Goal: Information Seeking & Learning: Learn about a topic

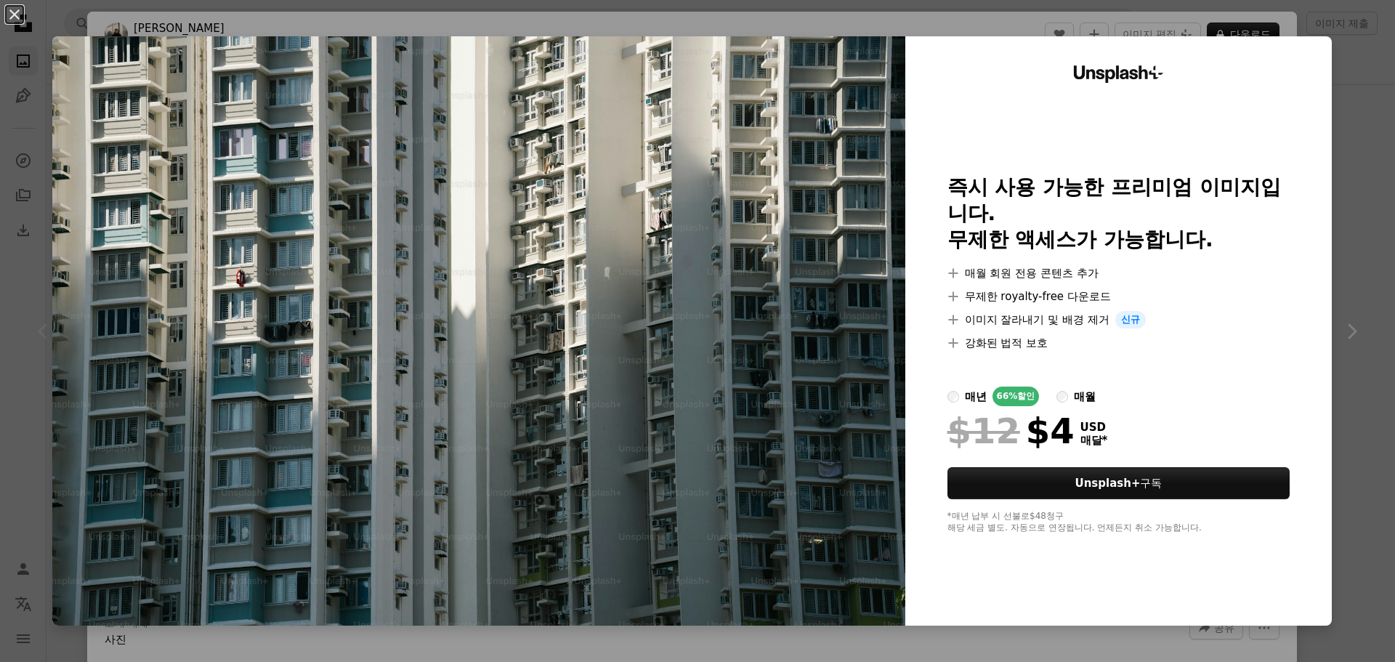
click at [1316, 13] on div "An X shape Unsplash+ 즉시 사용 가능한 프리미엄 이미지입니다. 무제한 액세스가 가능합니다. A plus sign 매월 회원 전…" at bounding box center [697, 331] width 1395 height 662
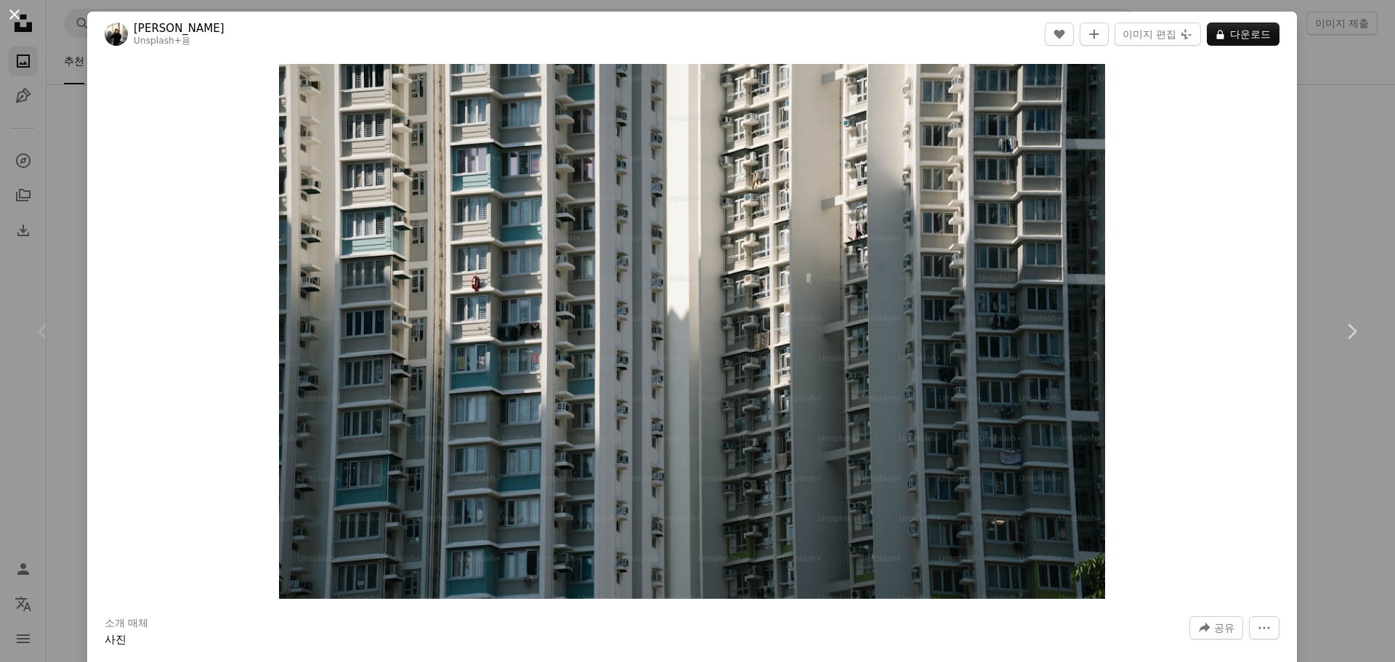
click at [15, 15] on button "An X shape" at bounding box center [14, 14] width 17 height 17
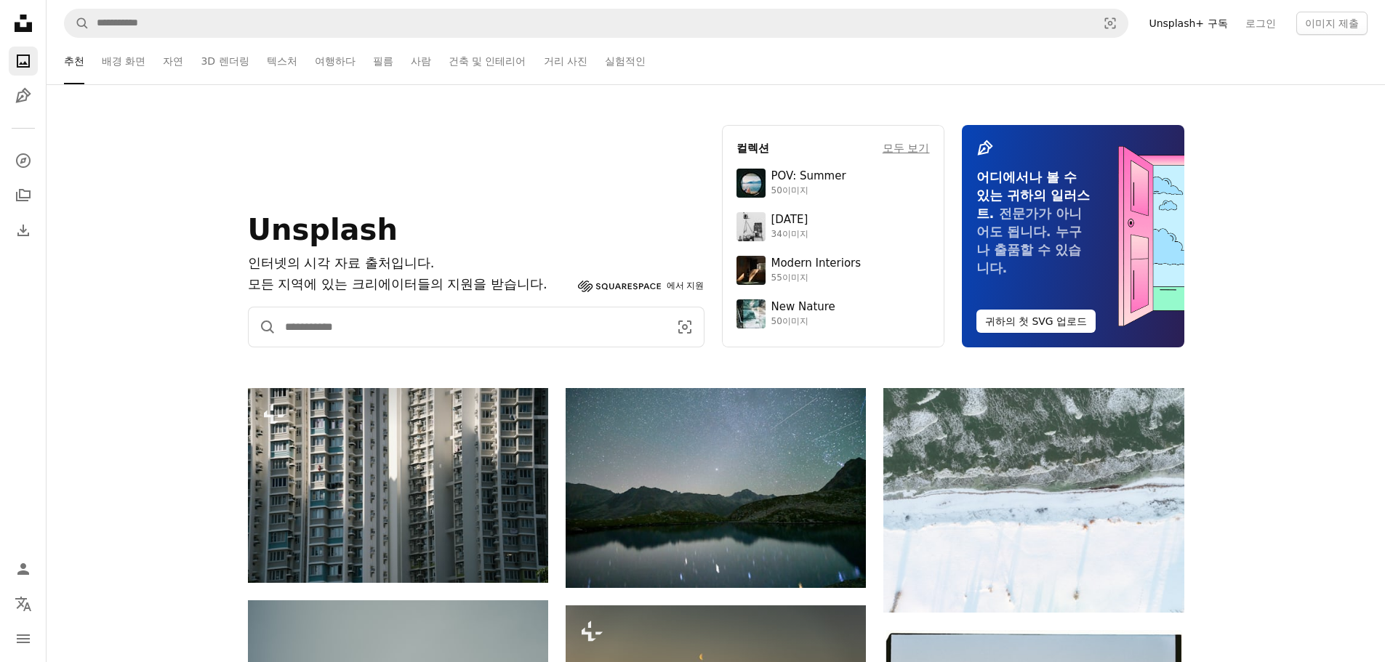
click at [467, 326] on input "사이트 전체에서 이미지 찾기" at bounding box center [471, 326] width 390 height 39
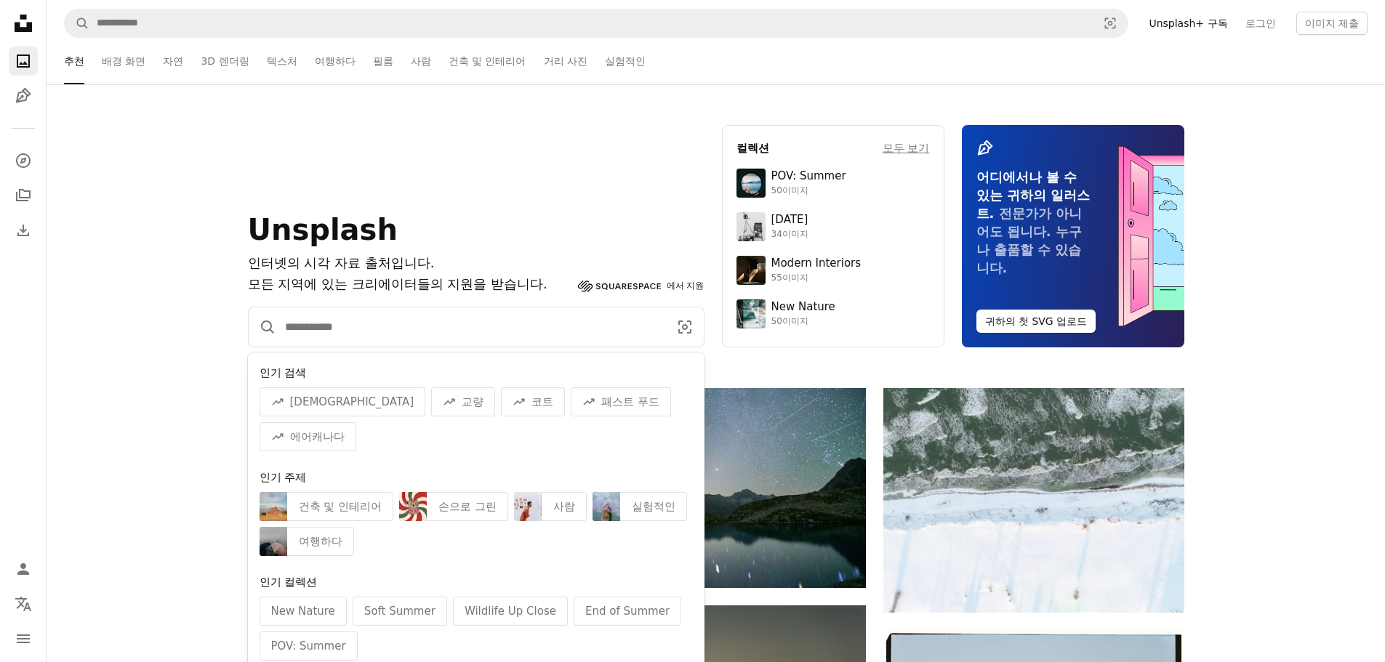
type input "*"
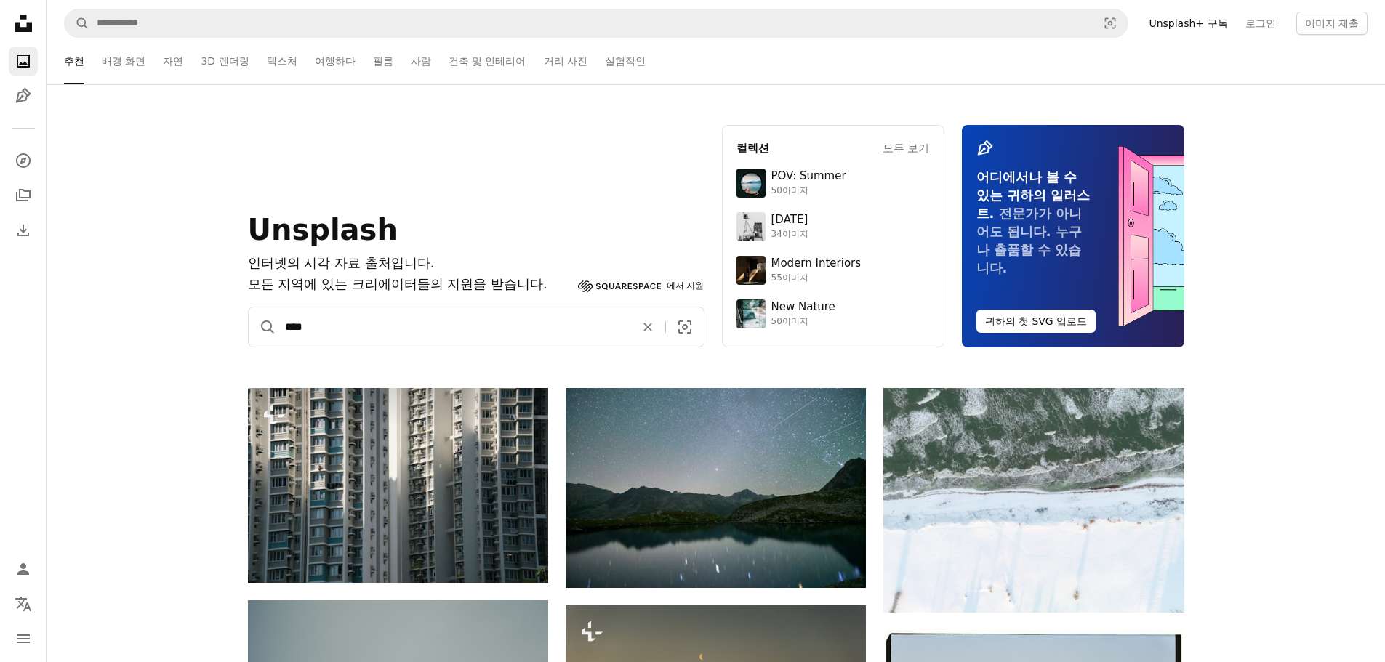
type input "****"
click at [249, 307] on button "A magnifying glass" at bounding box center [263, 326] width 28 height 39
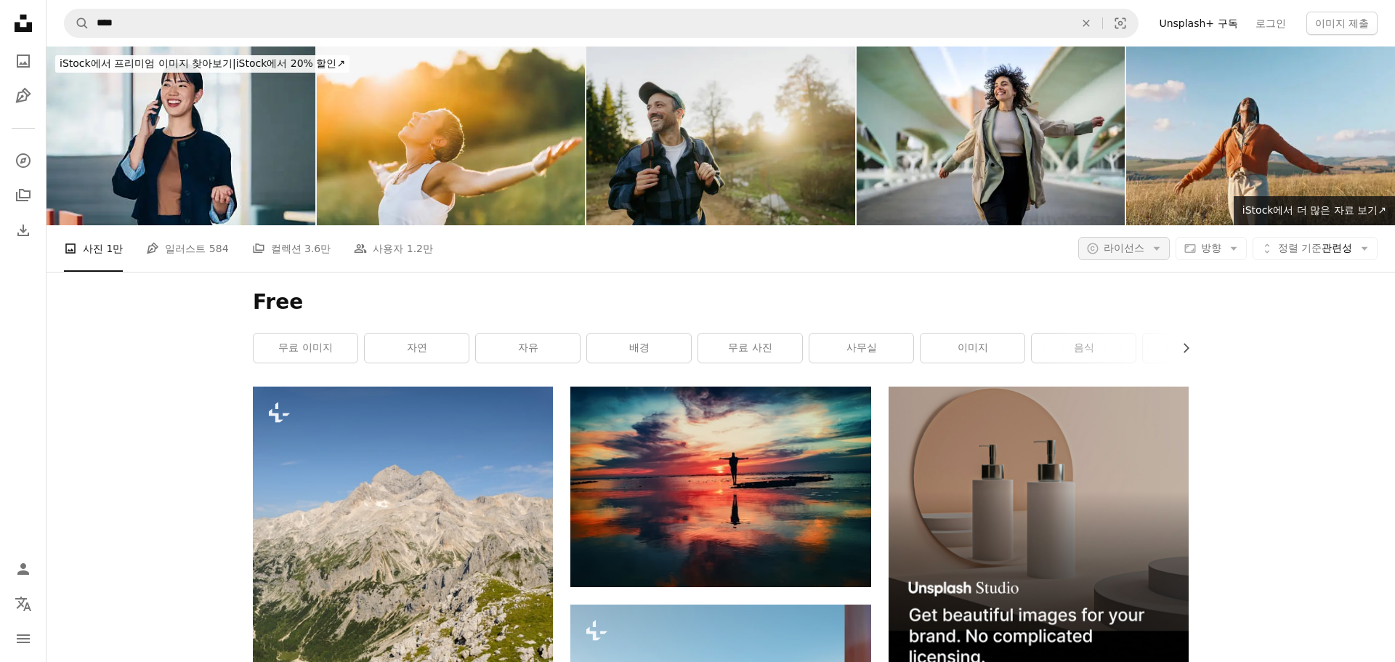
click at [1104, 242] on span "라이선스" at bounding box center [1124, 248] width 41 height 12
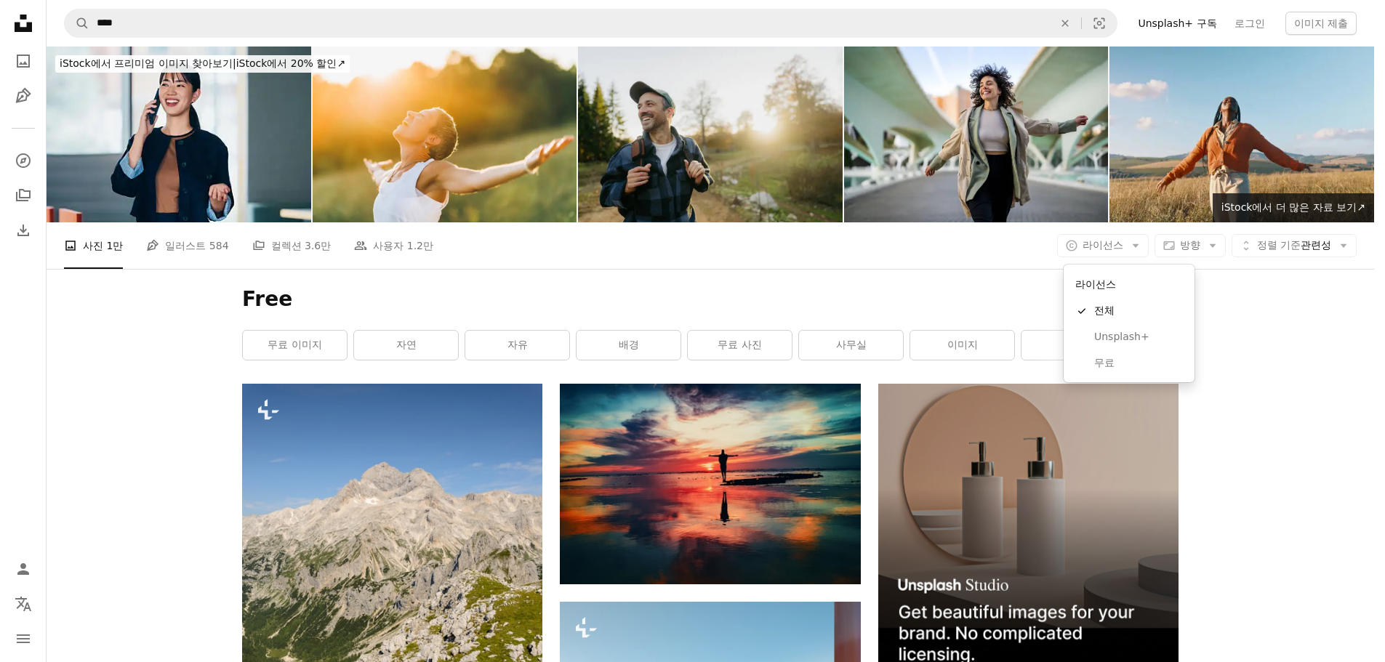
click at [25, 27] on body "Unsplash logo Unsplash 홈 A photo Pen Tool A compass A stack of folders Download…" at bounding box center [687, 331] width 1374 height 662
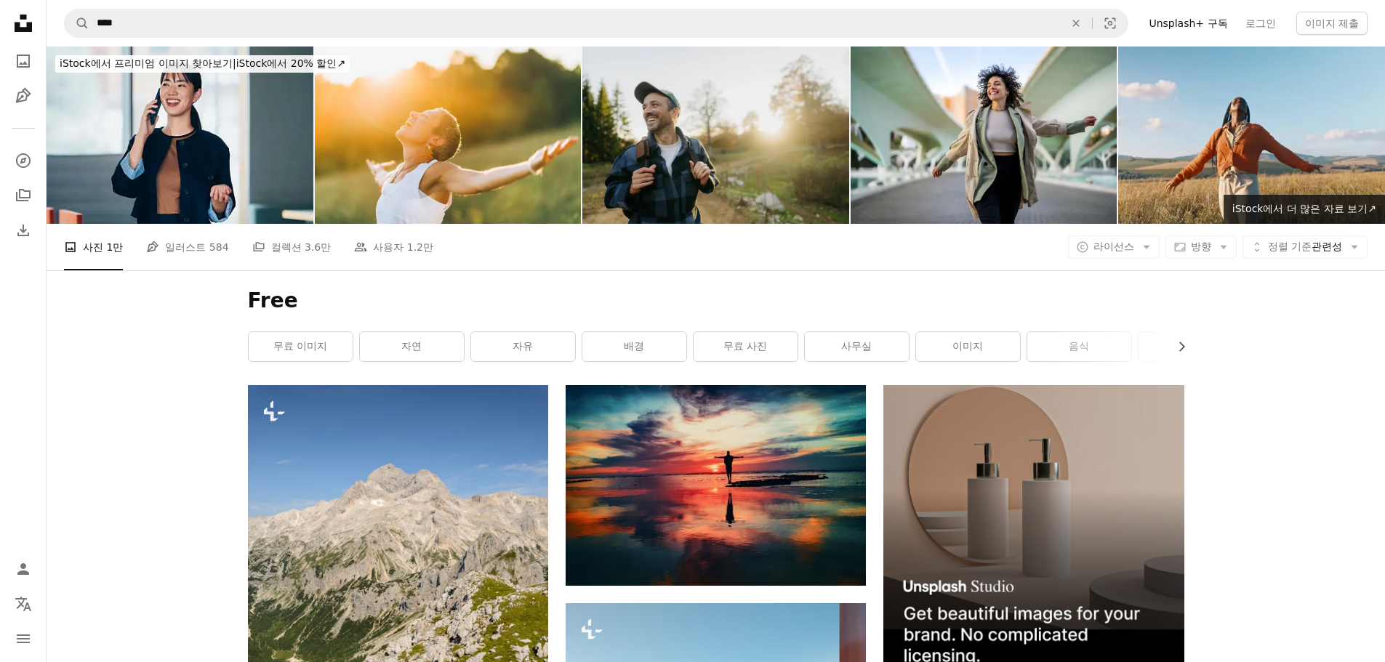
click at [25, 27] on icon "Unsplash logo Unsplash 홈" at bounding box center [23, 23] width 29 height 29
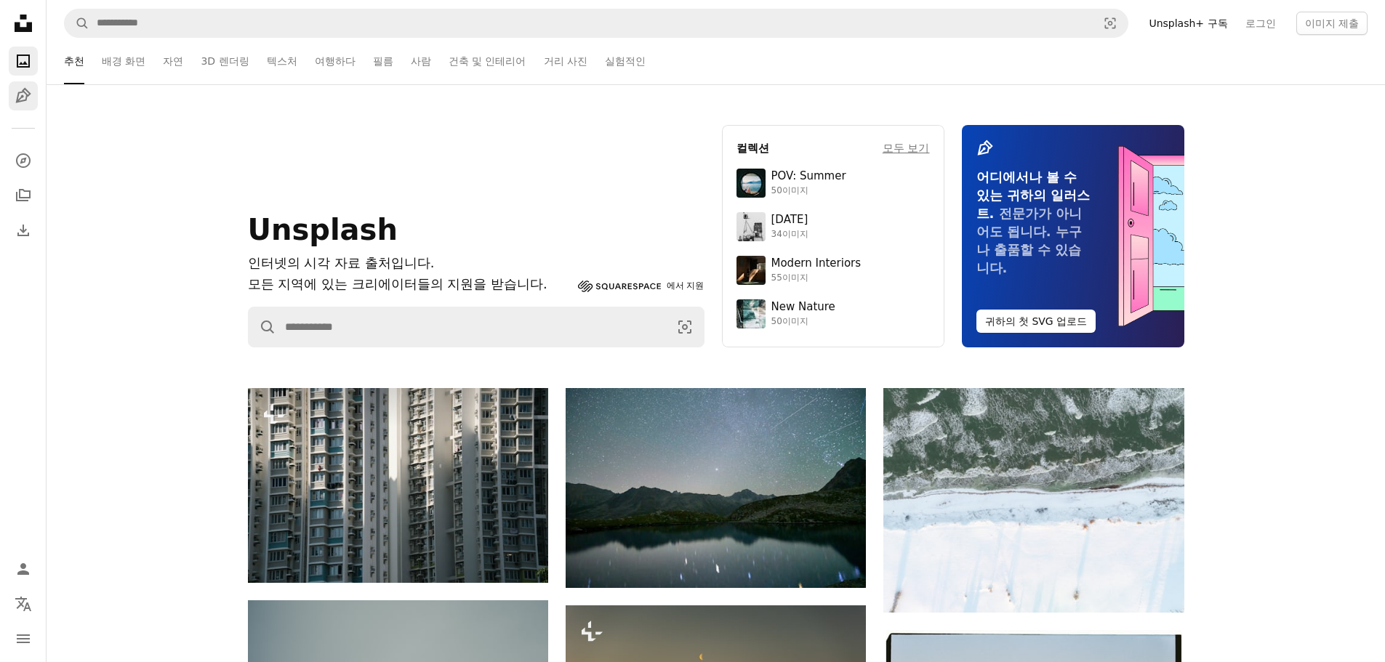
click at [29, 95] on icon "일러스트" at bounding box center [22, 95] width 15 height 15
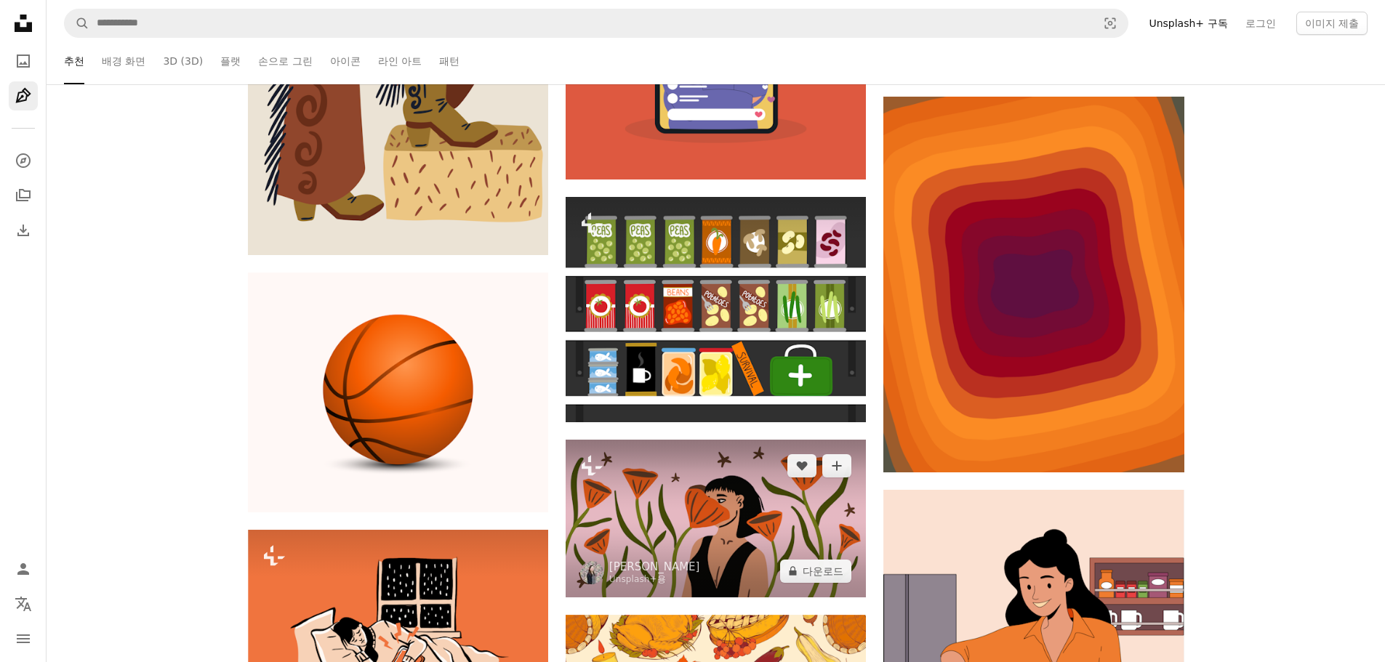
scroll to position [945, 0]
